Goal: Task Accomplishment & Management: Manage account settings

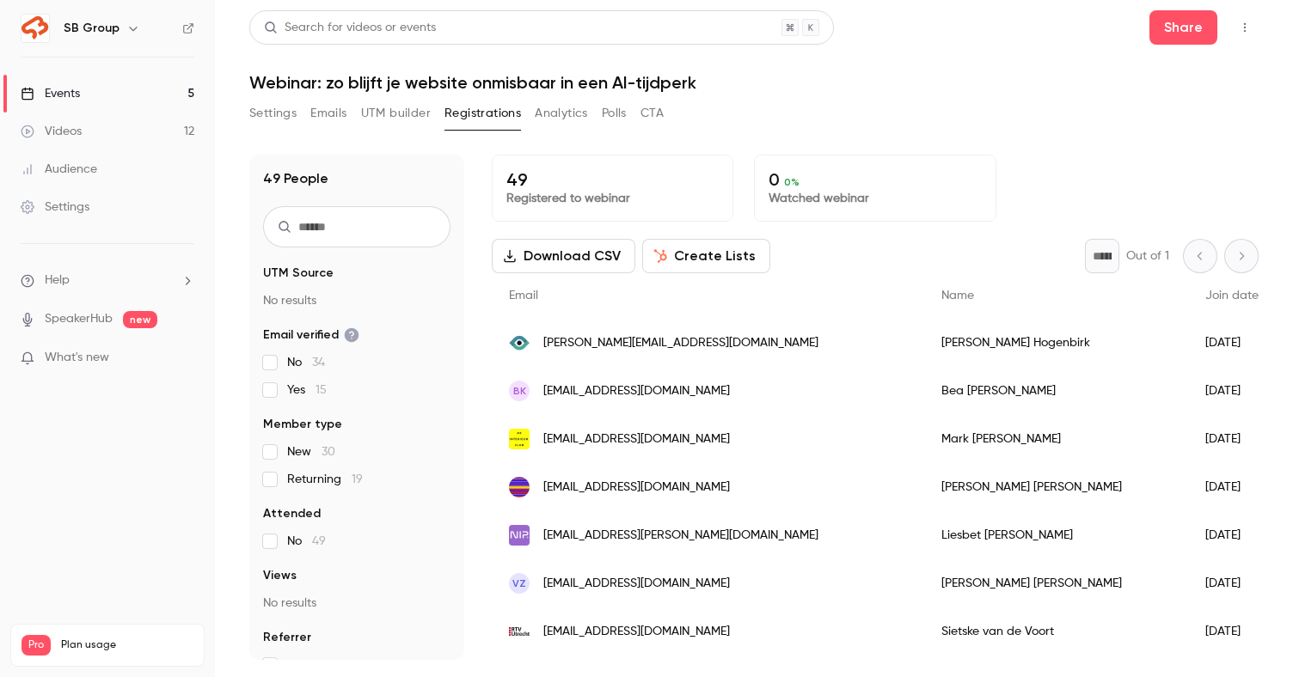
click at [182, 94] on link "Events 5" at bounding box center [107, 94] width 215 height 38
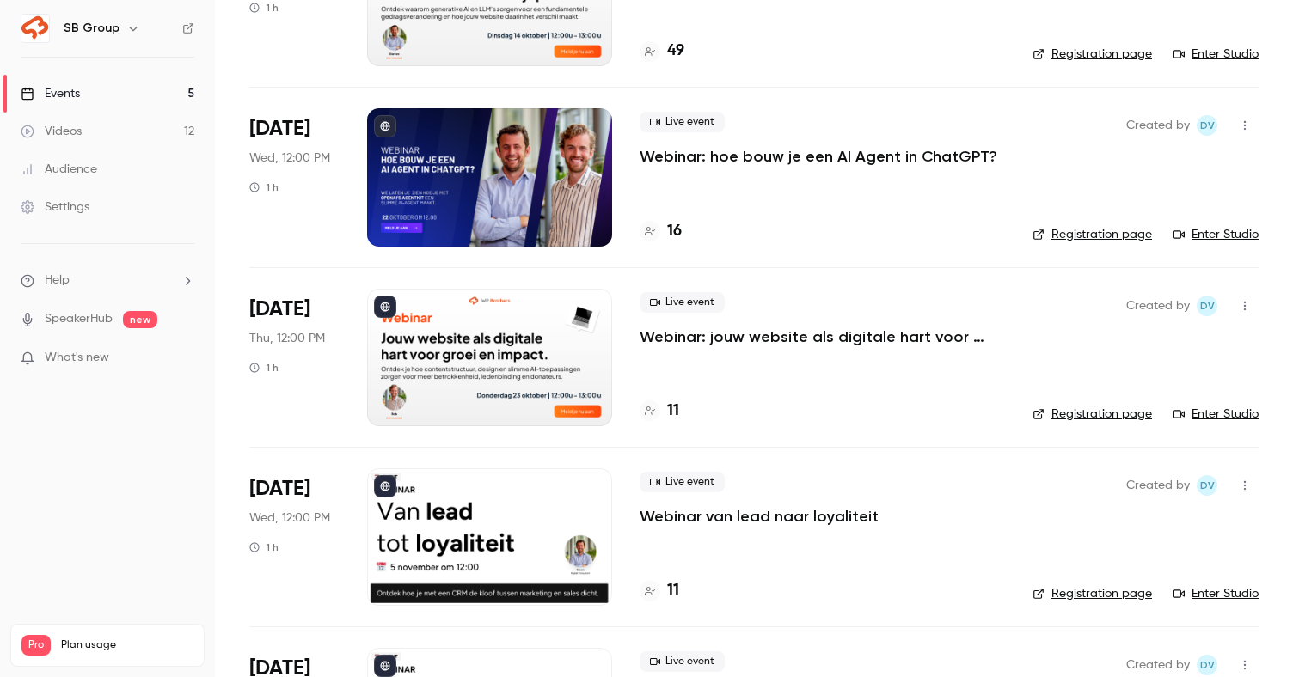
scroll to position [25, 0]
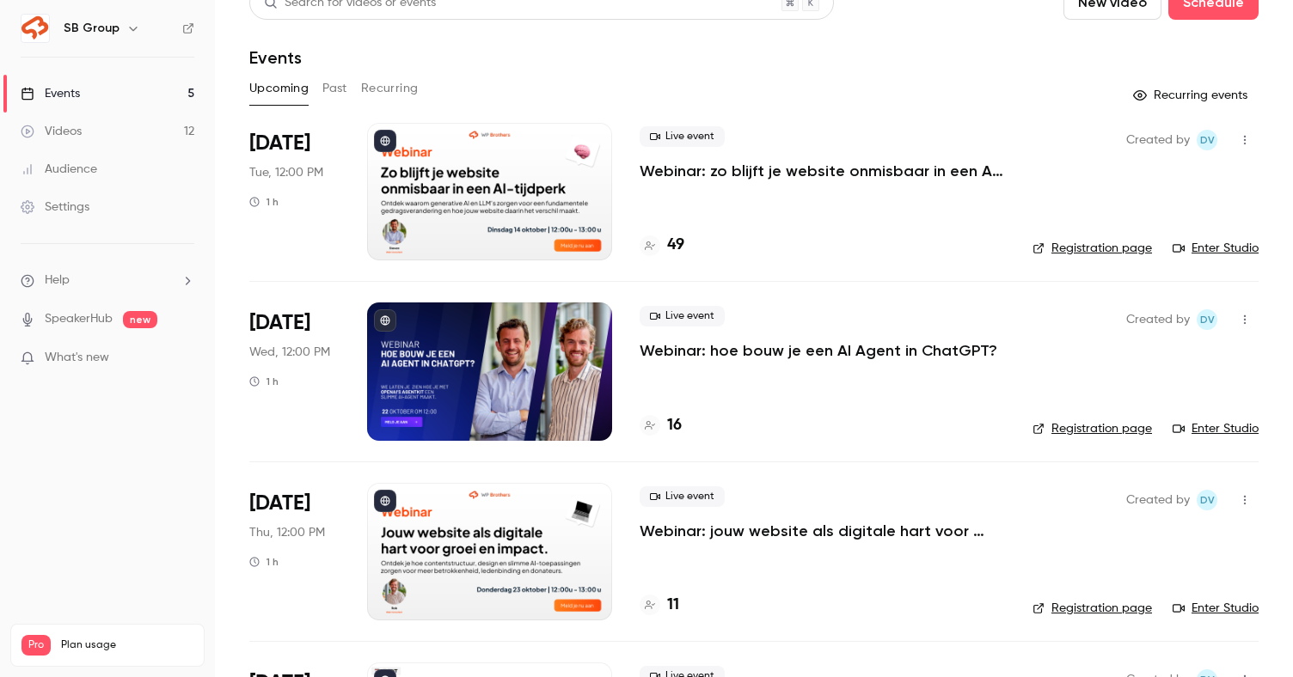
click at [701, 169] on p "Webinar: zo blijft je website onmisbaar in een AI-tijdperk" at bounding box center [822, 171] width 365 height 21
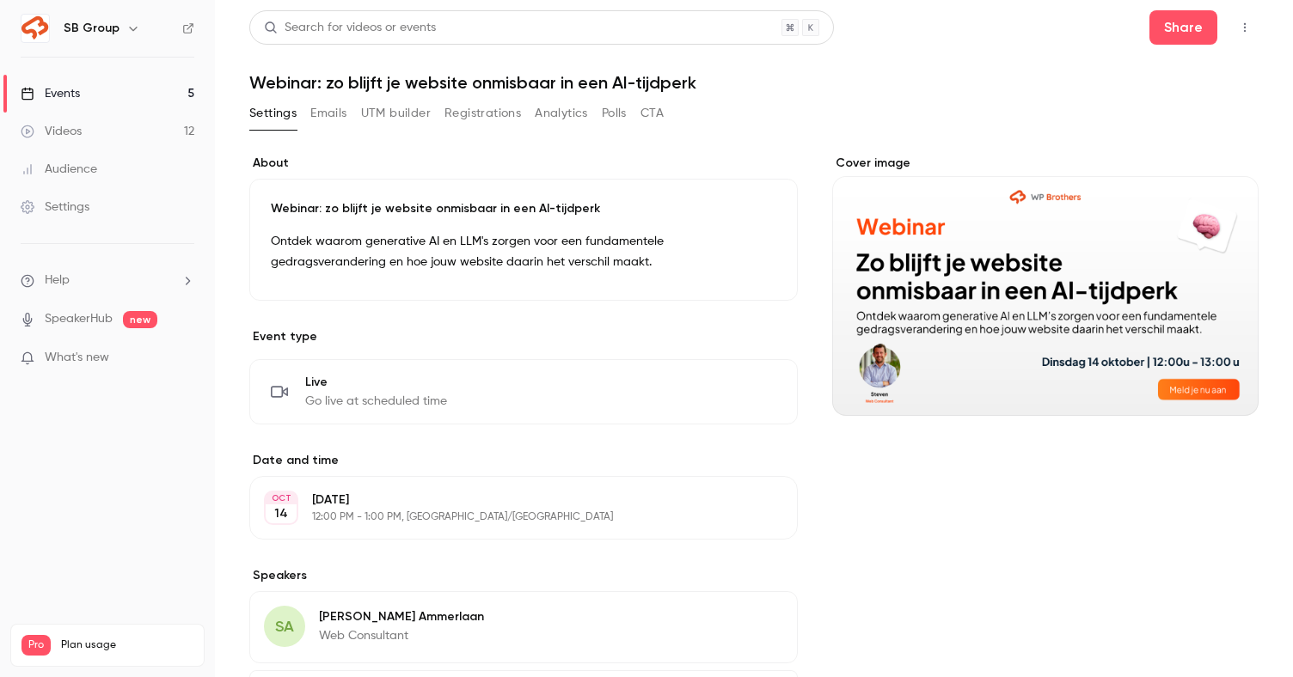
click at [477, 113] on button "Registrations" at bounding box center [482, 114] width 77 height 28
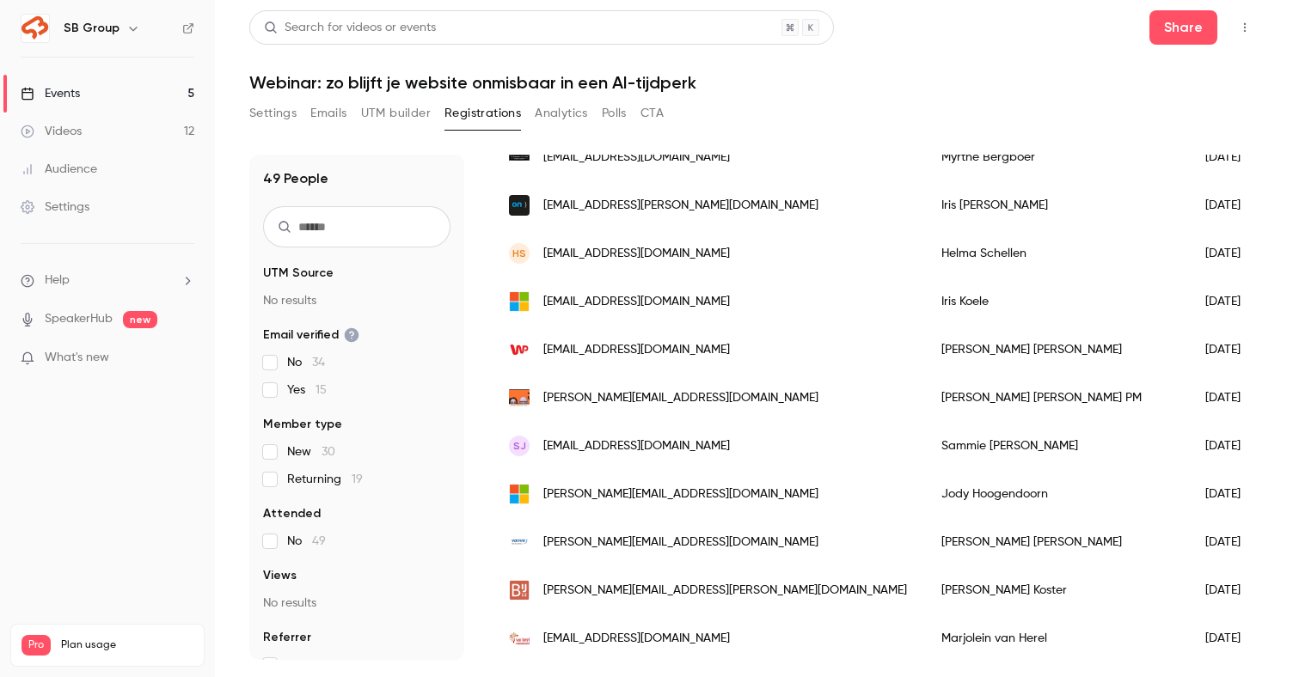
scroll to position [534, 0]
